Goal: Information Seeking & Learning: Learn about a topic

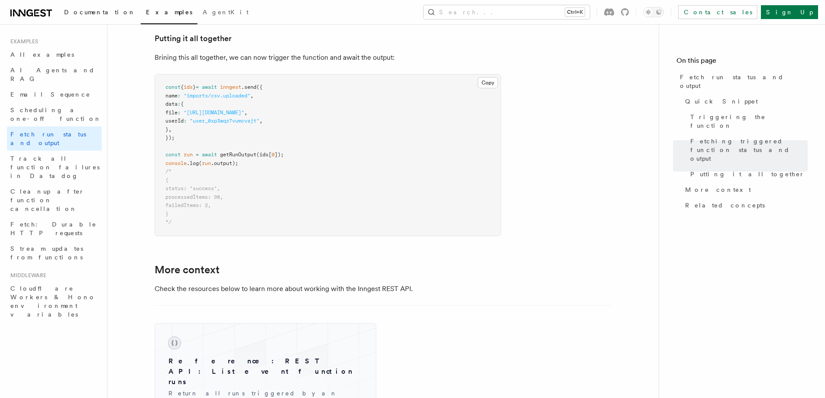
click at [92, 14] on span "Documentation" at bounding box center [99, 12] width 71 height 7
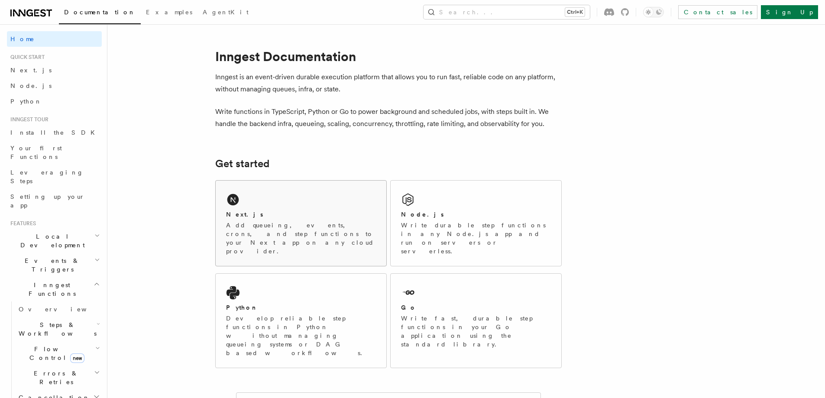
click at [256, 194] on div "Next.js Add queueing, events, crons, and step functions to your Next app on any…" at bounding box center [301, 223] width 171 height 85
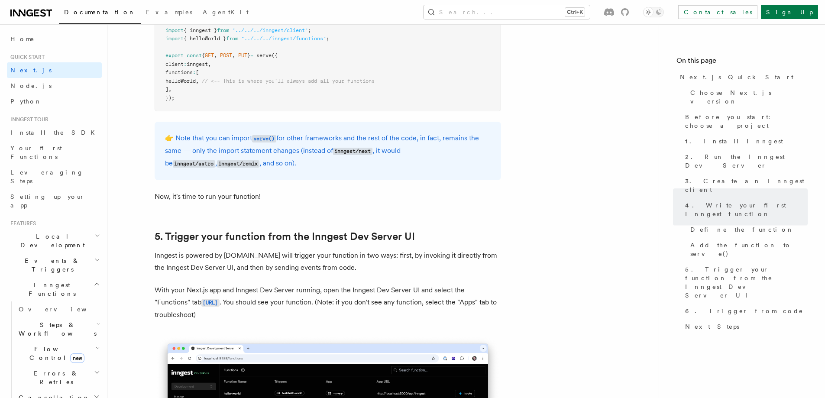
scroll to position [1819, 0]
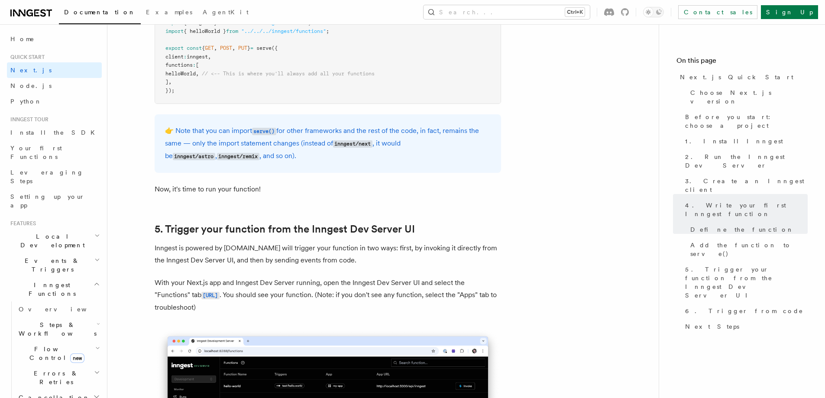
click at [94, 232] on icon "button" at bounding box center [97, 235] width 6 height 7
click at [66, 253] on link "Overview" at bounding box center [58, 261] width 87 height 16
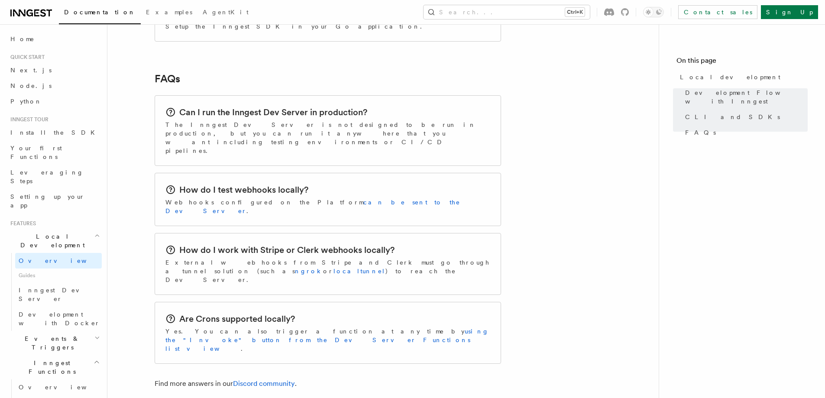
scroll to position [1343, 0]
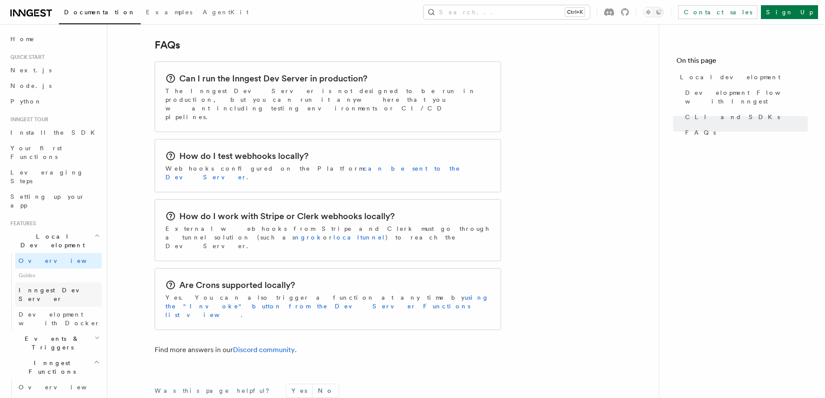
click at [47, 287] on span "Inngest Dev Server" at bounding box center [56, 295] width 74 height 16
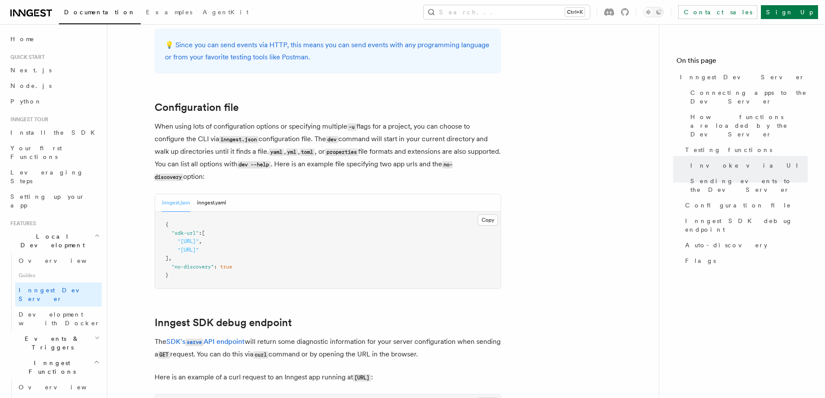
scroll to position [2079, 0]
